Goal: Find specific page/section: Find specific page/section

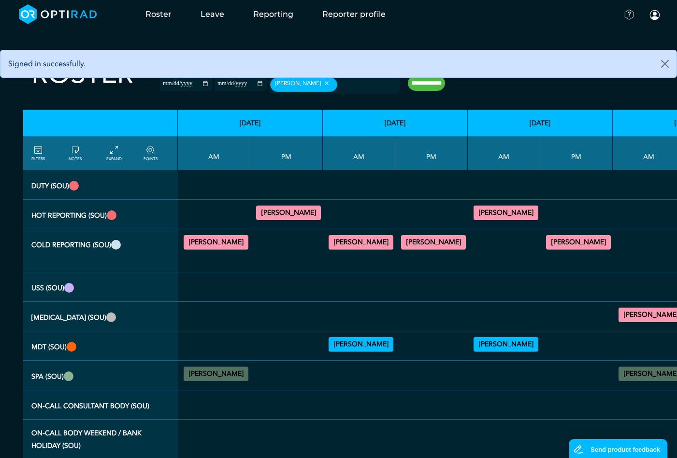
click at [360, 244] on summary "[PERSON_NAME]" at bounding box center [361, 242] width 62 height 12
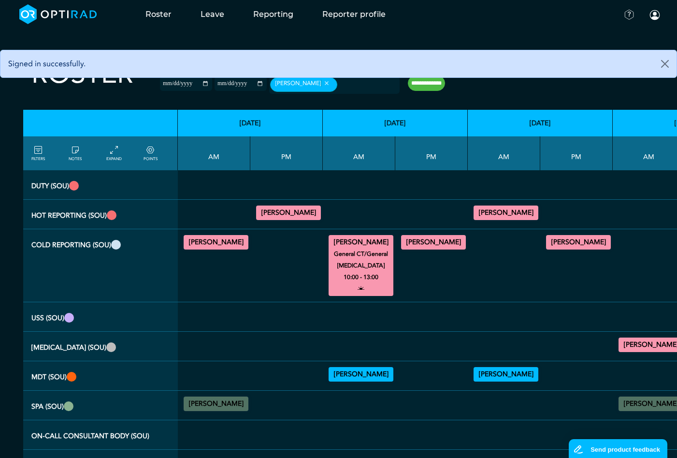
click at [434, 243] on summary "[PERSON_NAME]" at bounding box center [434, 242] width 62 height 12
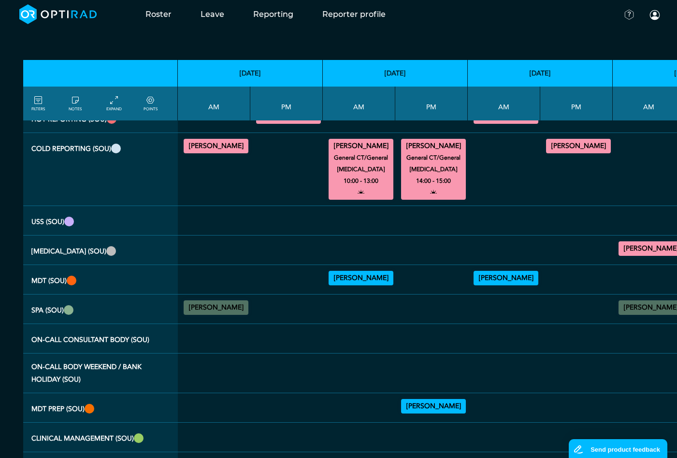
scroll to position [97, 0]
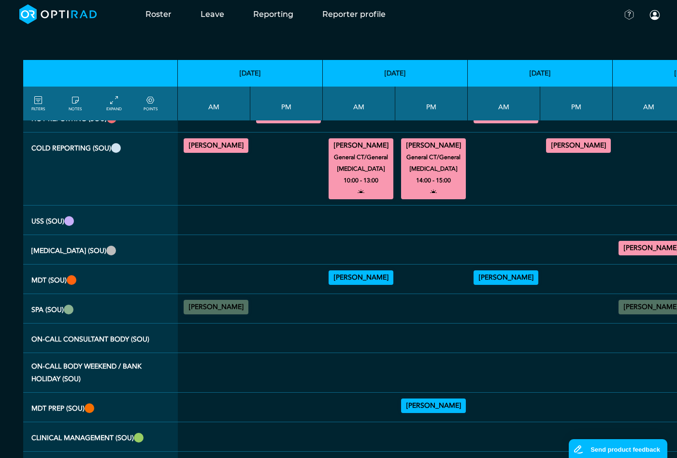
click at [442, 406] on summary "[PERSON_NAME]" at bounding box center [434, 406] width 62 height 12
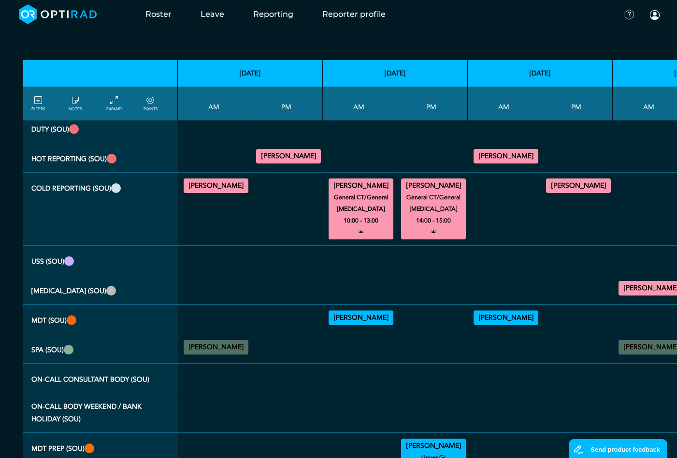
scroll to position [55, 0]
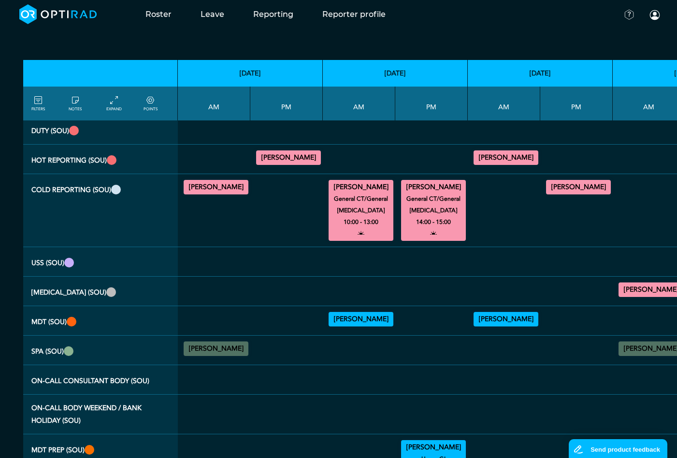
click at [365, 322] on summary "[PERSON_NAME]" at bounding box center [361, 319] width 62 height 12
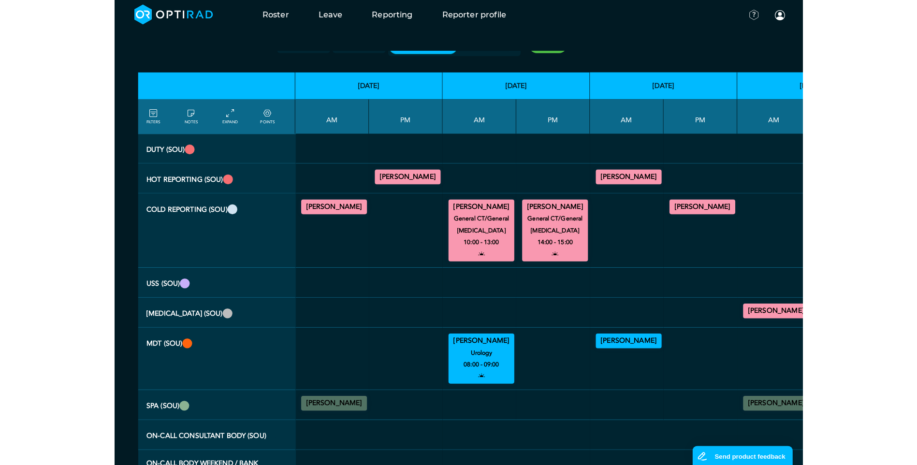
scroll to position [0, 0]
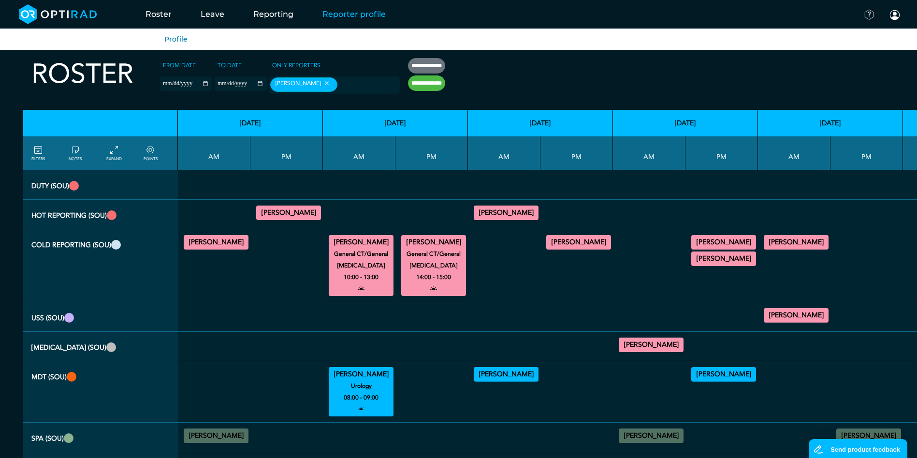
click at [341, 17] on link "Reporter profile" at bounding box center [354, 14] width 92 height 38
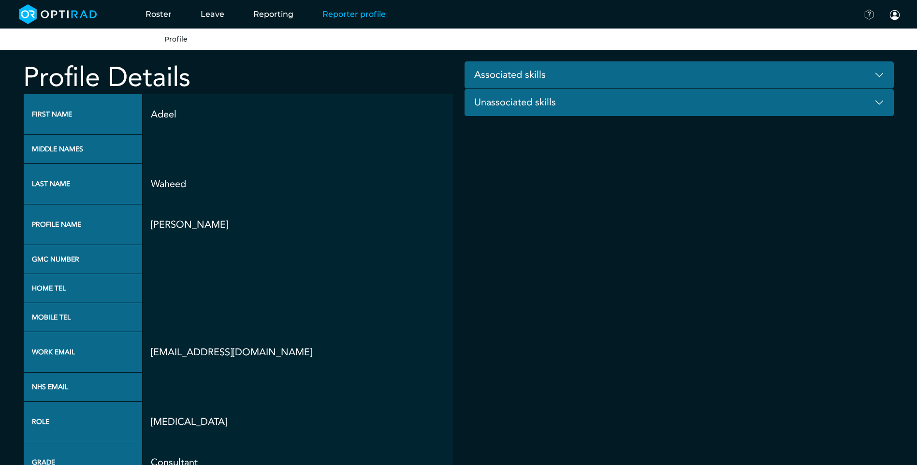
click at [677, 80] on button "Associated skills" at bounding box center [679, 75] width 430 height 28
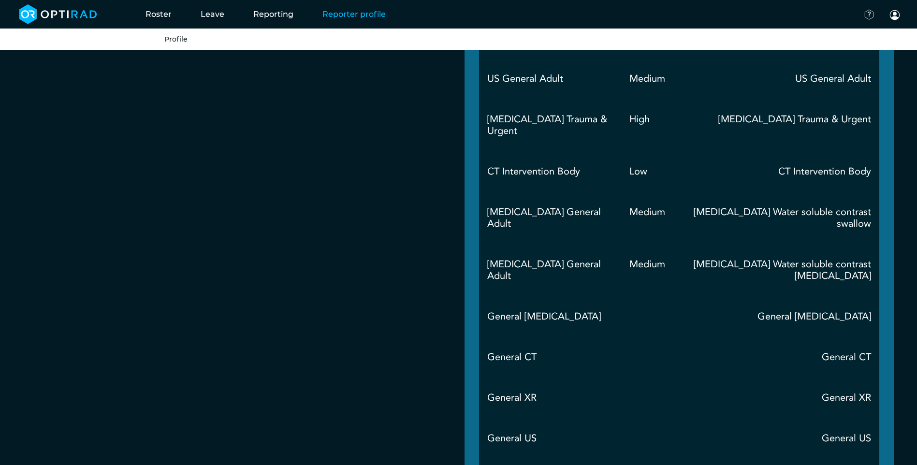
scroll to position [1594, 0]
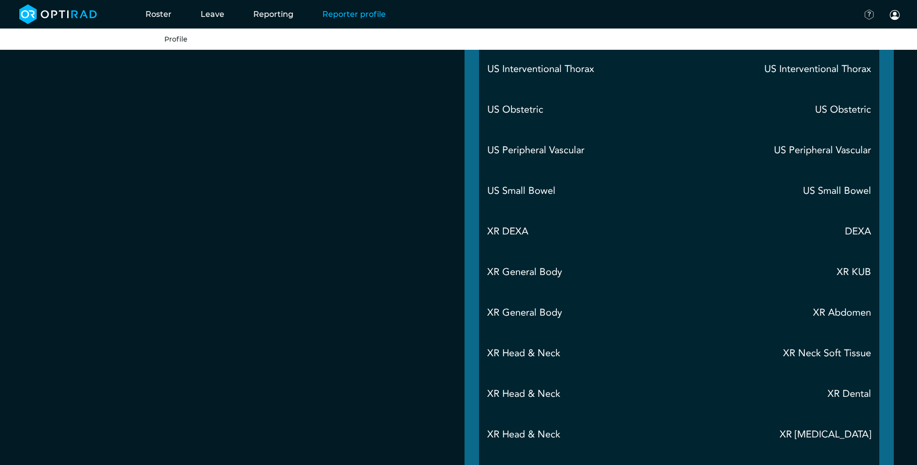
scroll to position [7346, 0]
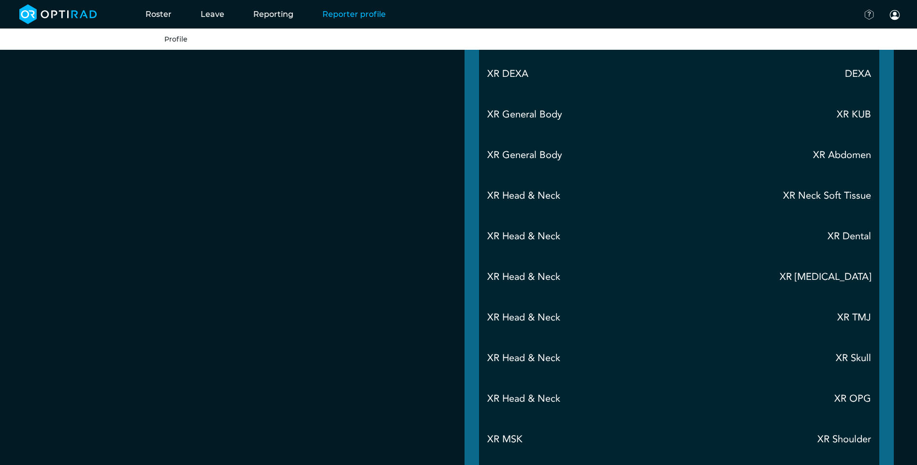
drag, startPoint x: 519, startPoint y: 353, endPoint x: 580, endPoint y: 366, distance: 62.2
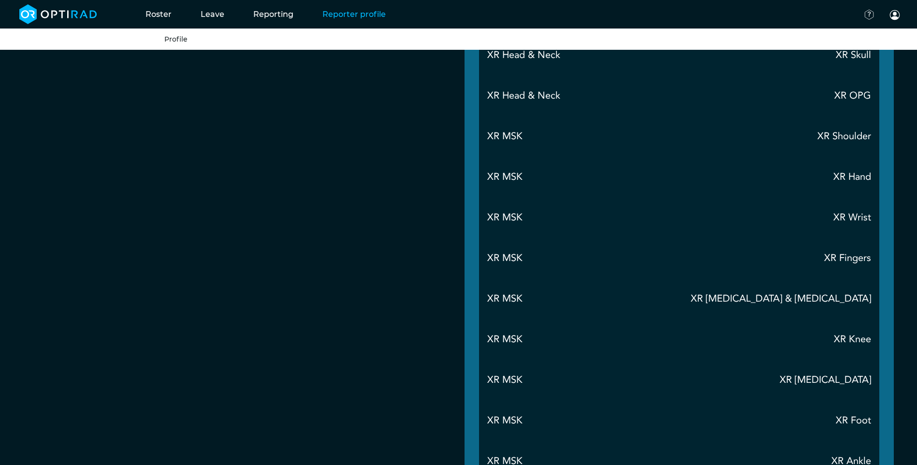
scroll to position [7655, 0]
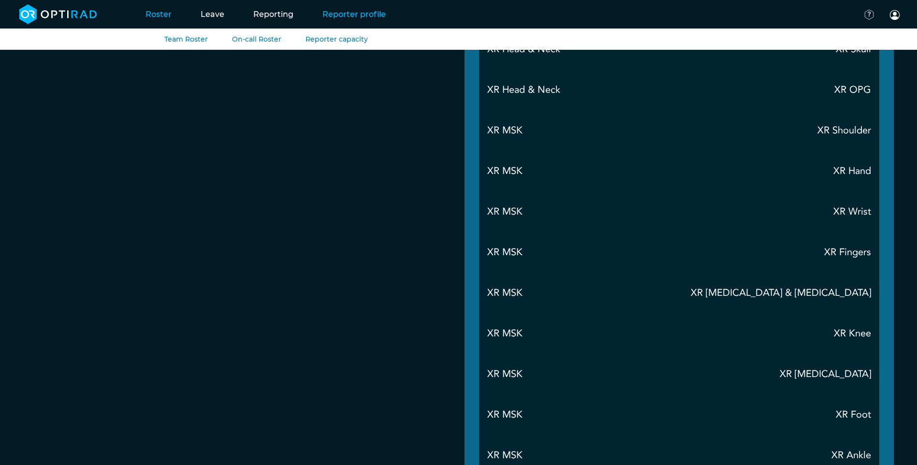
click at [157, 16] on link "Roster" at bounding box center [158, 14] width 55 height 38
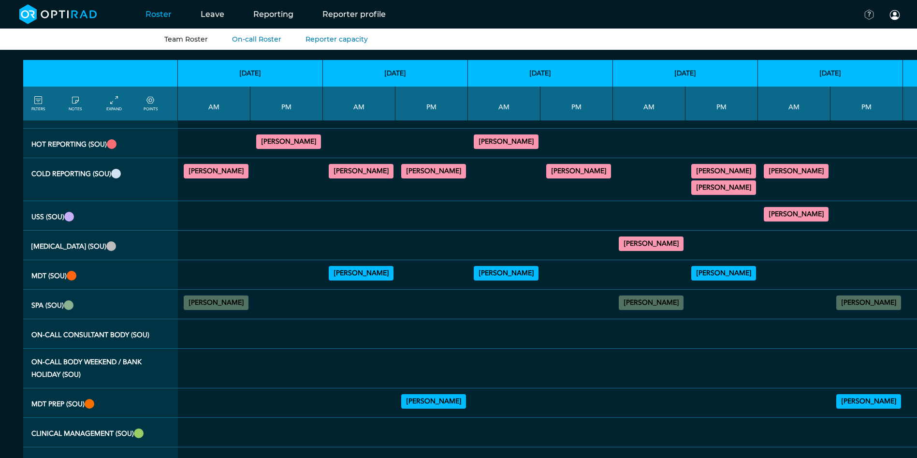
scroll to position [90, 0]
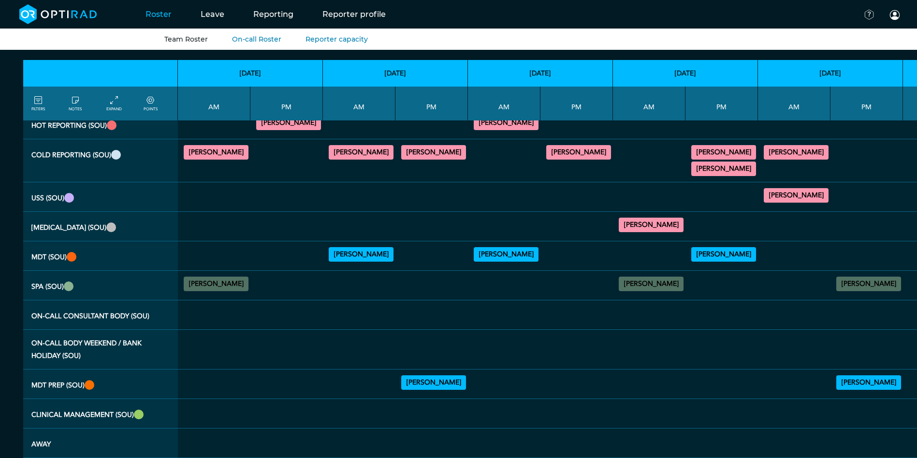
click at [453, 378] on summary "[PERSON_NAME]" at bounding box center [434, 383] width 62 height 12
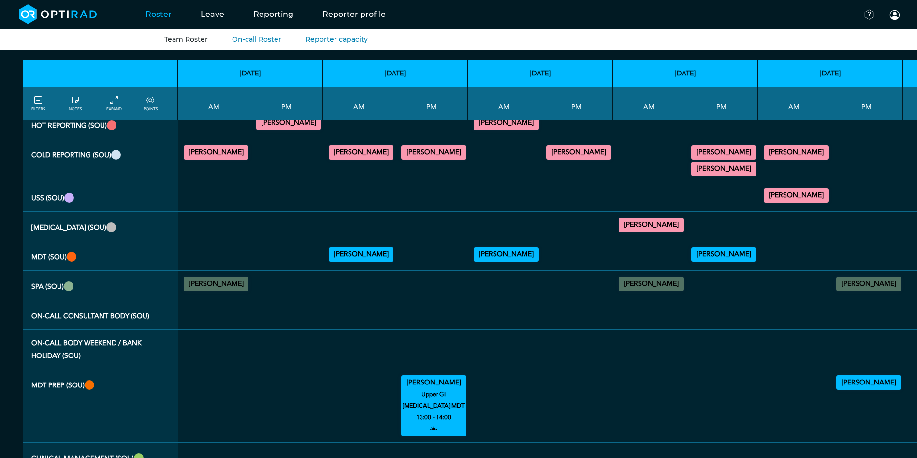
click at [427, 152] on summary "[PERSON_NAME]" at bounding box center [434, 152] width 62 height 12
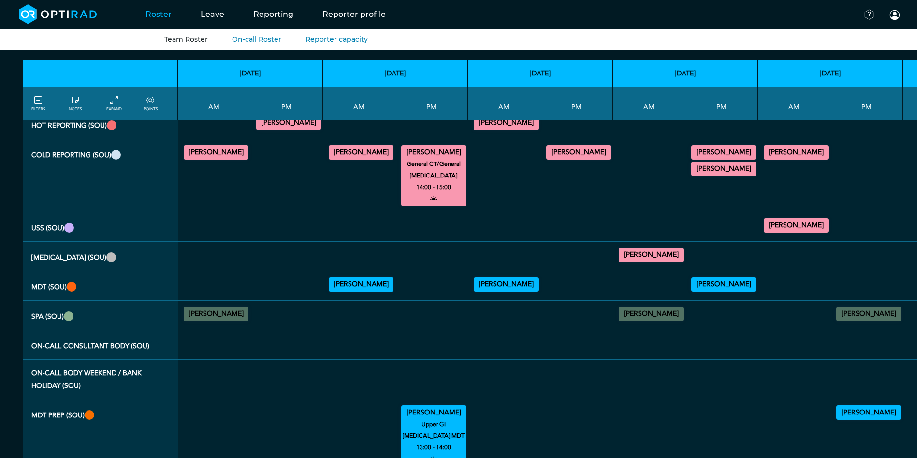
click at [368, 279] on summary "[PERSON_NAME]" at bounding box center [361, 284] width 62 height 12
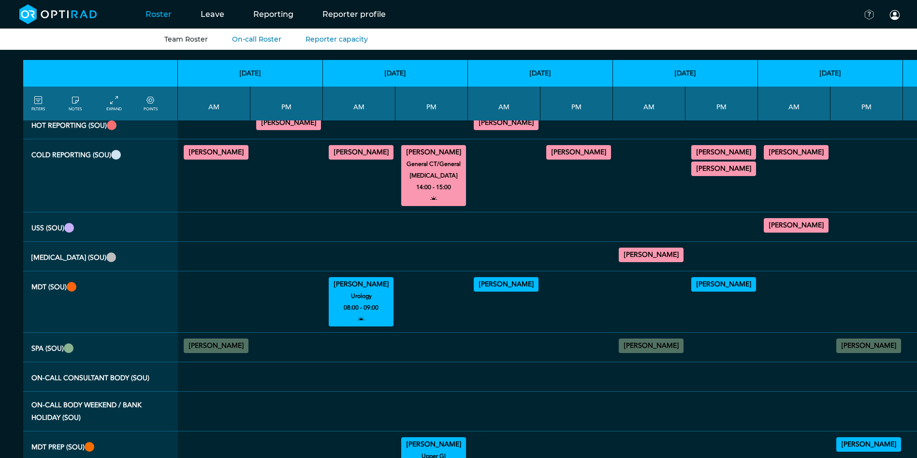
click at [367, 157] on summary "[PERSON_NAME]" at bounding box center [361, 152] width 62 height 12
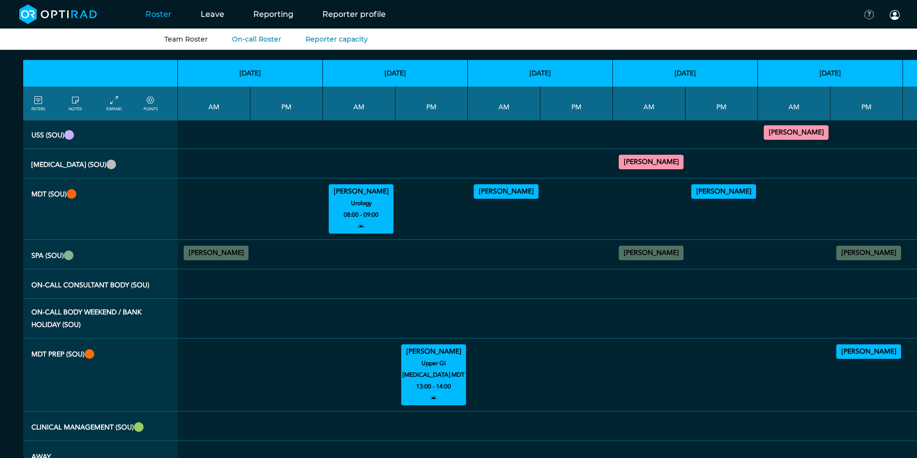
scroll to position [184, 0]
